Goal: Navigation & Orientation: Find specific page/section

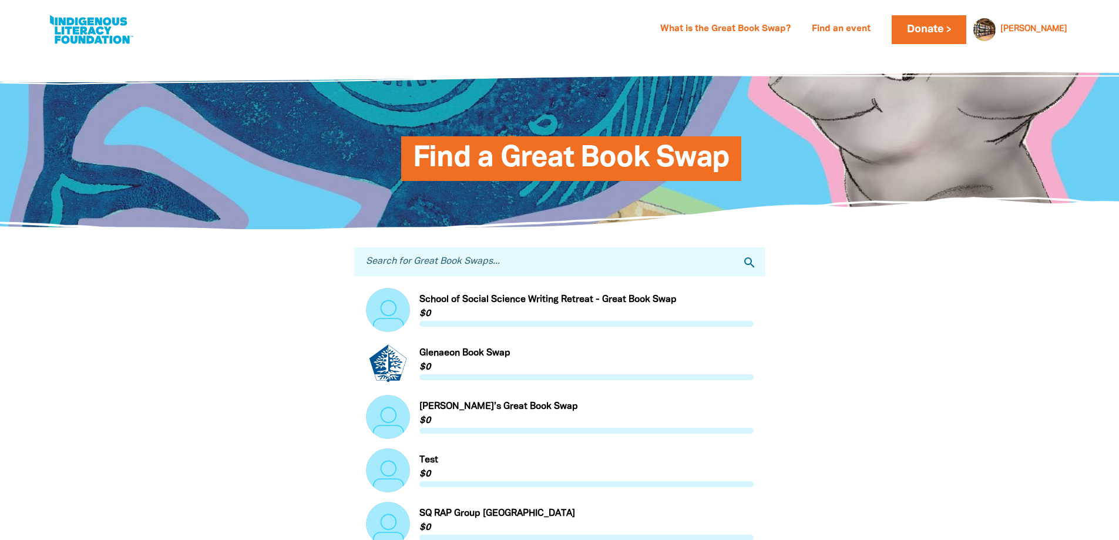
click at [113, 31] on link at bounding box center [91, 30] width 88 height 36
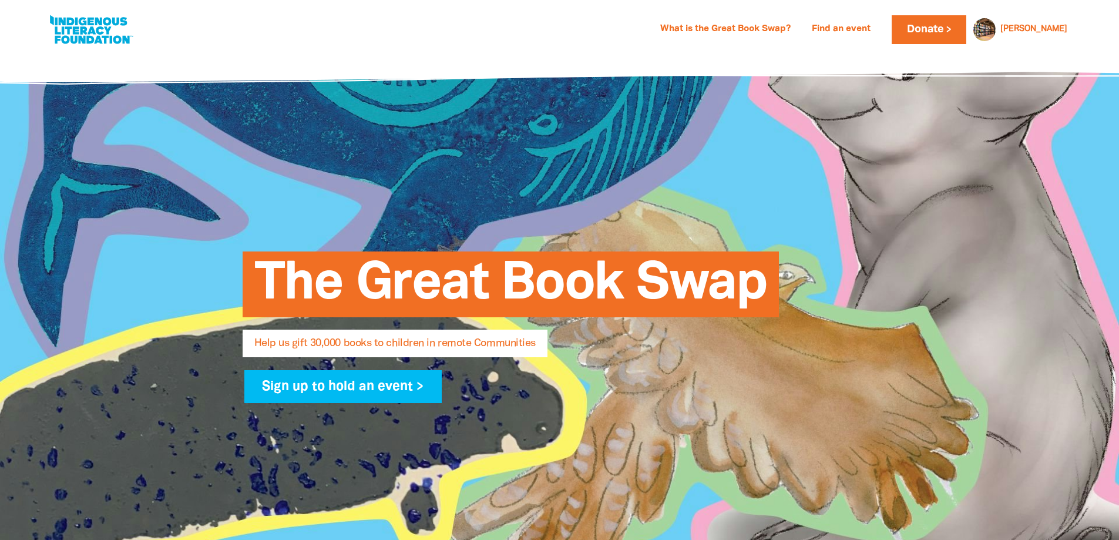
select select "AU"
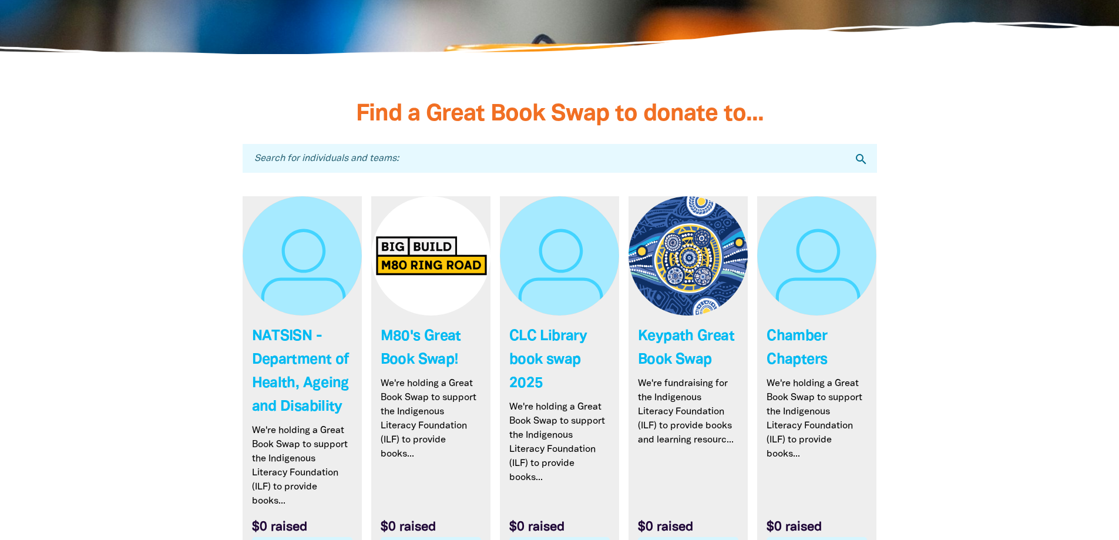
scroll to position [3407, 0]
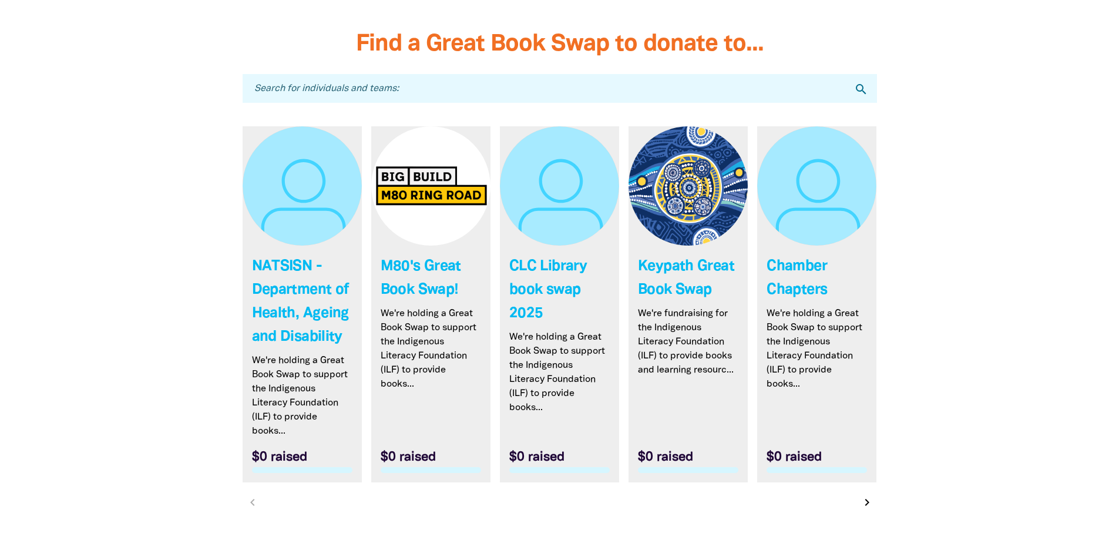
click at [866, 505] on icon "chevron_right" at bounding box center [867, 502] width 14 height 14
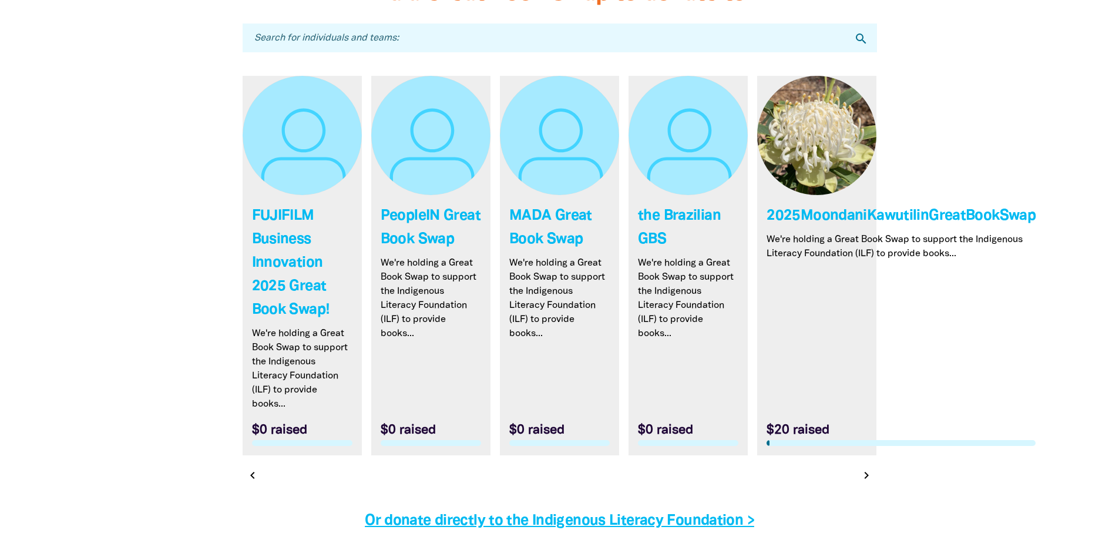
scroll to position [3475, 0]
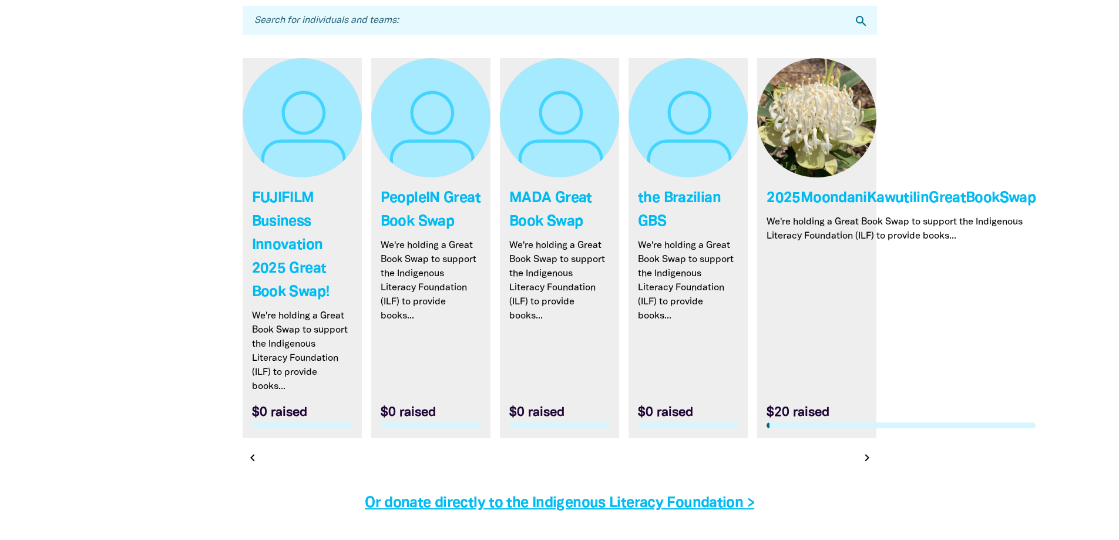
click at [865, 459] on icon "chevron_right" at bounding box center [867, 458] width 14 height 14
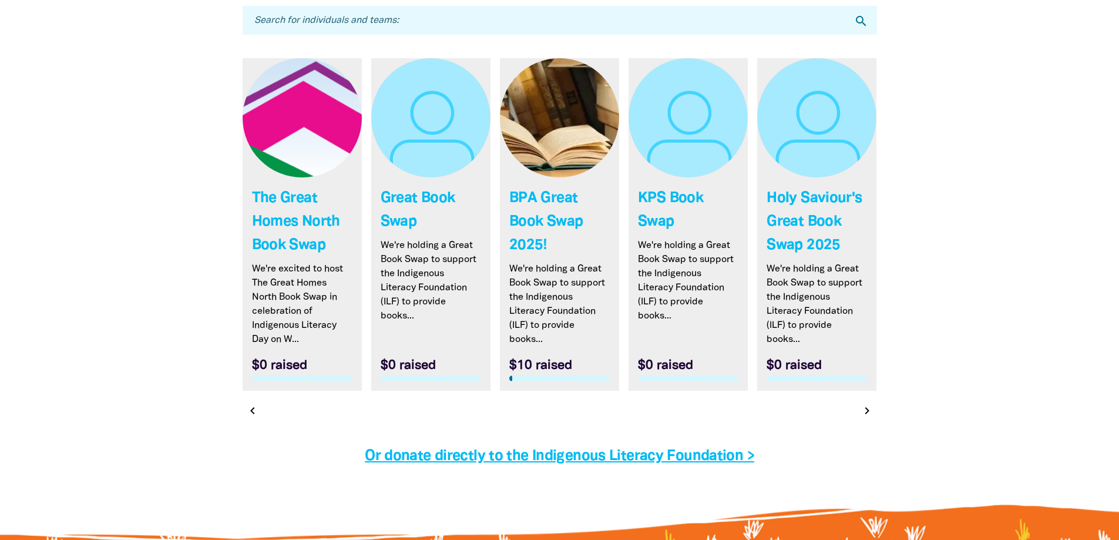
click at [869, 414] on icon "chevron_right" at bounding box center [867, 411] width 14 height 14
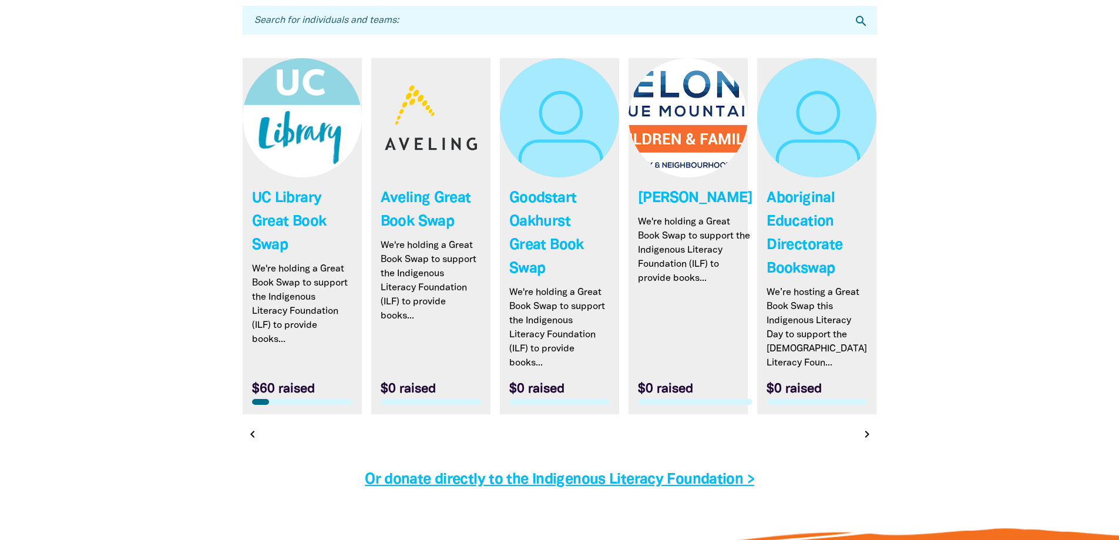
click at [863, 433] on icon "chevron_right" at bounding box center [867, 434] width 14 height 14
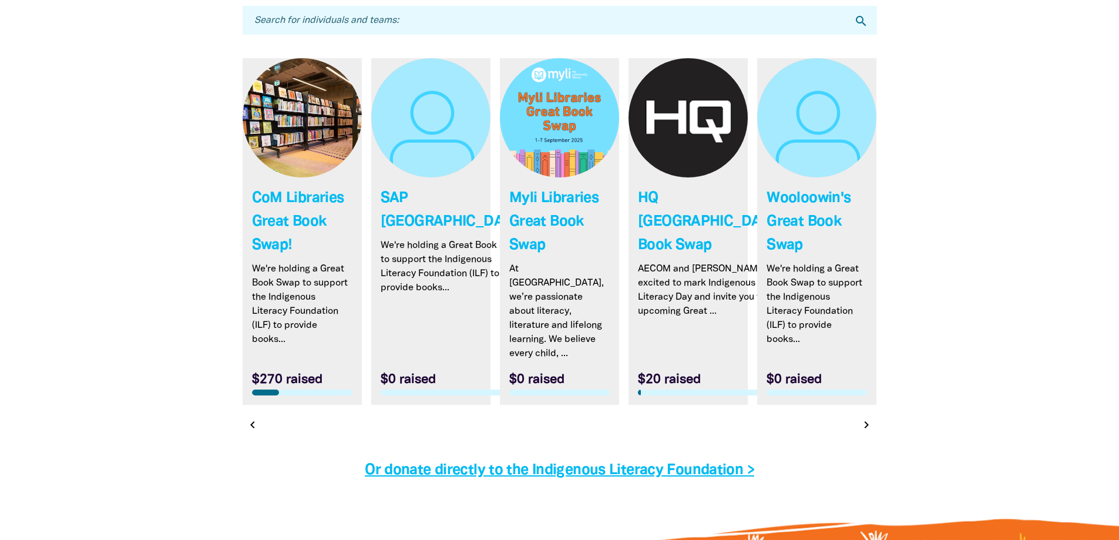
click at [316, 225] on link "Link to CoM Libraries Great Book Swap!" at bounding box center [302, 231] width 119 height 347
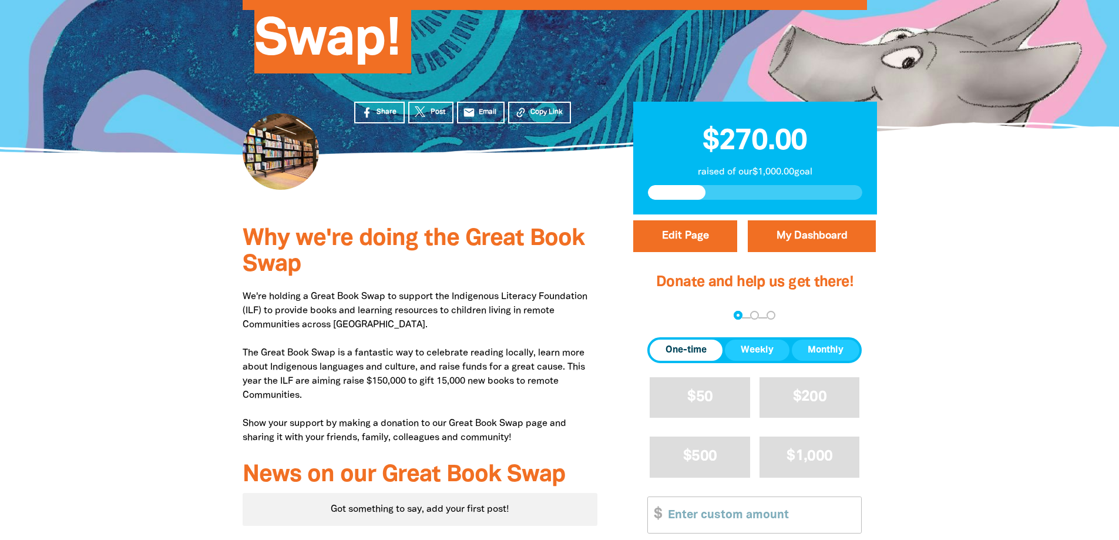
scroll to position [59, 0]
